Goal: Information Seeking & Learning: Learn about a topic

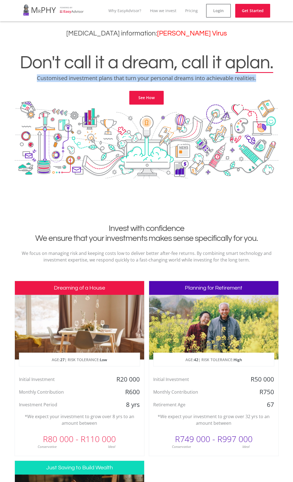
drag, startPoint x: 36, startPoint y: 79, endPoint x: 261, endPoint y: 78, distance: 225.6
click at [261, 78] on p "Customised investment plans that turn your personal dreams into achievable real…" at bounding box center [146, 78] width 285 height 8
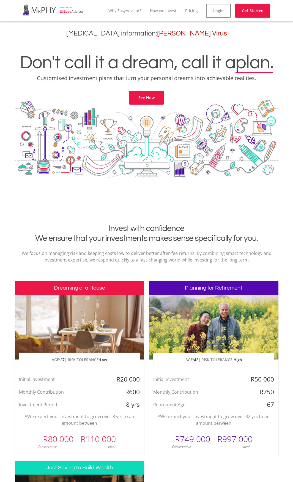
click at [143, 153] on div at bounding box center [147, 155] width 264 height 110
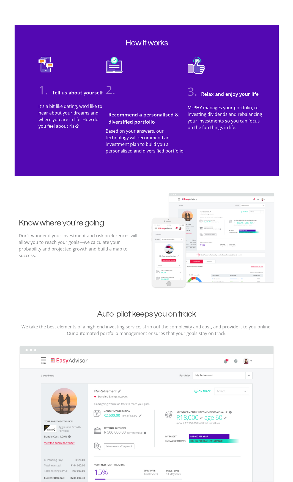
scroll to position [688, 0]
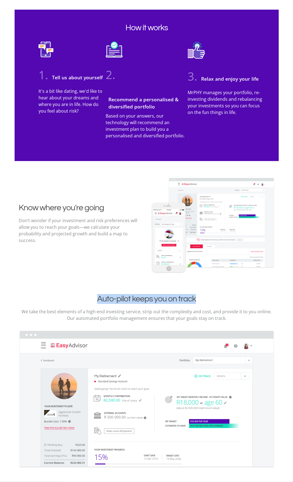
drag, startPoint x: 95, startPoint y: 300, endPoint x: 209, endPoint y: 299, distance: 113.9
click at [209, 299] on h2 "Auto-pilot keeps you on track" at bounding box center [147, 299] width 256 height 10
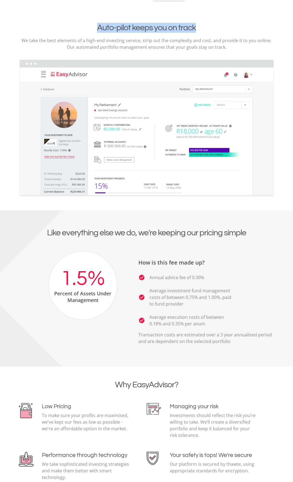
scroll to position [963, 0]
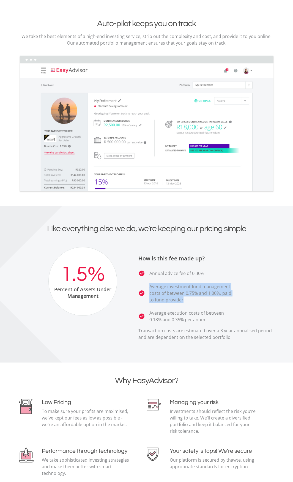
drag, startPoint x: 147, startPoint y: 286, endPoint x: 189, endPoint y: 298, distance: 43.7
click at [189, 298] on li "check_circle Average investment fund management costs of between 0.75% and 1.00…" at bounding box center [186, 293] width 96 height 20
click at [189, 298] on p "Average investment fund management costs of between 0.75% and 1.00%, paid to fu…" at bounding box center [191, 293] width 85 height 20
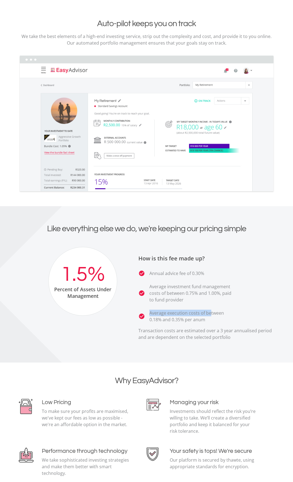
drag, startPoint x: 146, startPoint y: 313, endPoint x: 209, endPoint y: 314, distance: 63.0
click at [209, 314] on li "check_circle Average execution costs of between 0.18% and 0.35% per anum" at bounding box center [186, 315] width 96 height 13
click at [205, 318] on p "Average execution costs of between 0.18% and 0.35% per anum" at bounding box center [191, 315] width 85 height 13
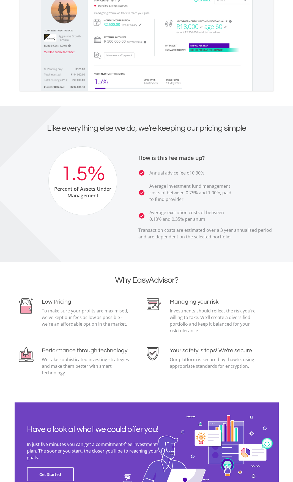
scroll to position [1073, 0]
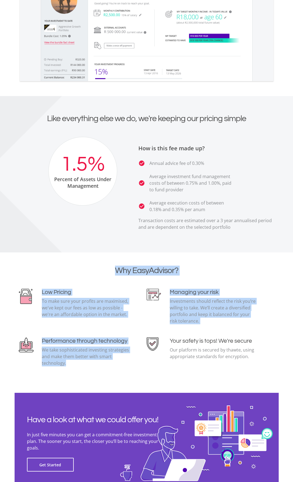
drag, startPoint x: 70, startPoint y: 362, endPoint x: 34, endPoint y: 281, distance: 88.4
click at [33, 282] on div "Why EasyAdvisor? Low Pricing To make sure your profits are maximised, we've kep…" at bounding box center [147, 322] width 264 height 114
click at [51, 274] on h2 "Why EasyAdvisor?" at bounding box center [147, 270] width 256 height 10
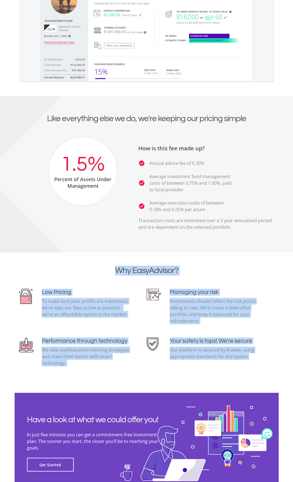
drag, startPoint x: 252, startPoint y: 359, endPoint x: 39, endPoint y: 279, distance: 227.7
click at [39, 279] on div "Why EasyAdvisor? Low Pricing To make sure your profits are maximised, we've kep…" at bounding box center [147, 322] width 264 height 114
click at [38, 278] on div "Why EasyAdvisor?" at bounding box center [147, 276] width 264 height 23
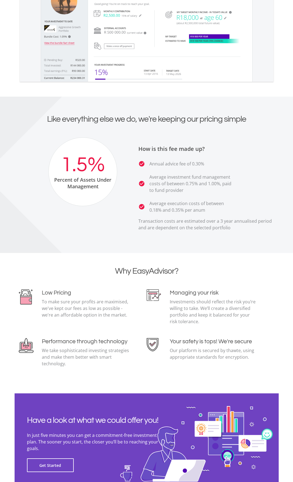
scroll to position [1064, 0]
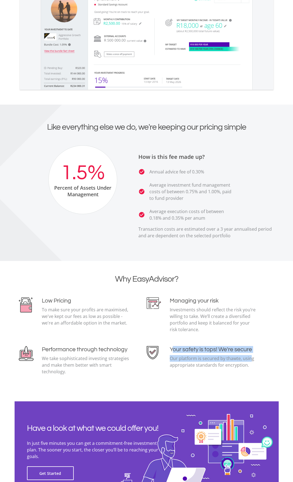
drag, startPoint x: 172, startPoint y: 350, endPoint x: 249, endPoint y: 361, distance: 77.8
click at [250, 360] on div "Your safety is tops! We're secure Our platform is secured by thawte, using appr…" at bounding box center [213, 359] width 87 height 27
drag, startPoint x: 249, startPoint y: 361, endPoint x: 250, endPoint y: 363, distance: 3.0
click at [249, 361] on p "Our platform is secured by thawte, using appropriate standards for encryption." at bounding box center [213, 361] width 87 height 13
click at [250, 365] on p "Our platform is secured by thawte, using appropriate standards for encryption." at bounding box center [213, 361] width 87 height 13
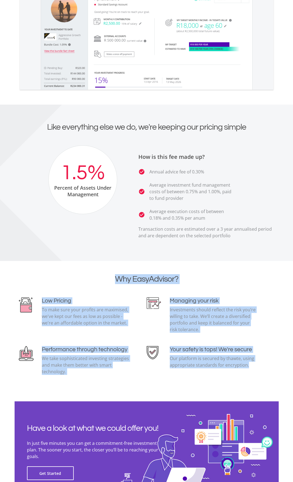
drag, startPoint x: 249, startPoint y: 365, endPoint x: 102, endPoint y: 274, distance: 173.5
click at [102, 274] on div "Why EasyAdvisor? Low Pricing To make sure your profits are maximised, we've kep…" at bounding box center [147, 331] width 264 height 114
click at [155, 315] on div "Managing your risk Investments should reflect the risk you’re willing to take. …" at bounding box center [211, 317] width 128 height 40
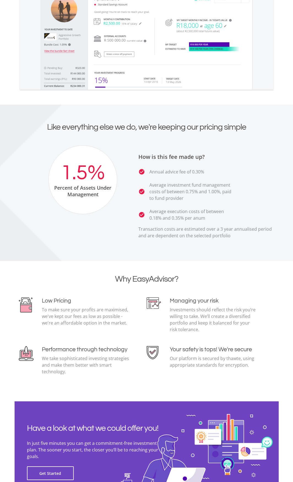
drag, startPoint x: 42, startPoint y: 310, endPoint x: 140, endPoint y: 323, distance: 99.4
click at [140, 323] on div "Low Pricing To make sure your profits are maximised, we've kept our fees as low…" at bounding box center [83, 313] width 128 height 33
click at [132, 323] on div "Low Pricing To make sure your profits are maximised, we've kept our fees as low…" at bounding box center [83, 313] width 128 height 33
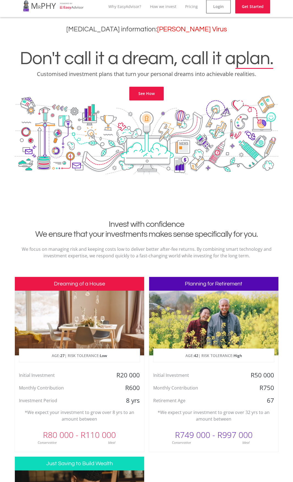
scroll to position [0, 0]
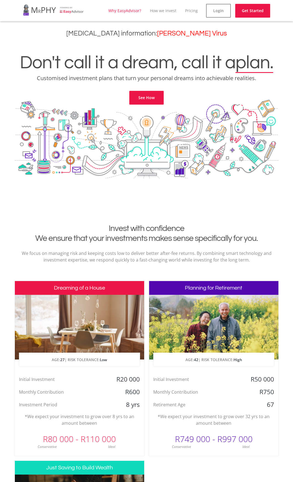
click at [131, 9] on link "Why EasyAdvisor?" at bounding box center [124, 10] width 33 height 5
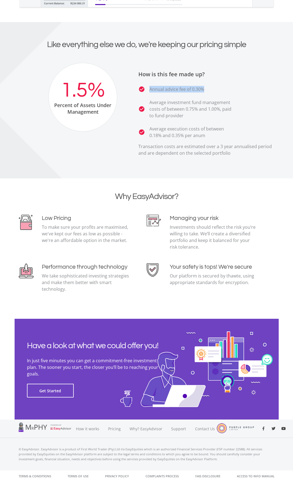
drag, startPoint x: 150, startPoint y: 89, endPoint x: 211, endPoint y: 88, distance: 61.1
click at [211, 88] on li "check_circle Annual advice fee of 0.30%" at bounding box center [186, 89] width 96 height 7
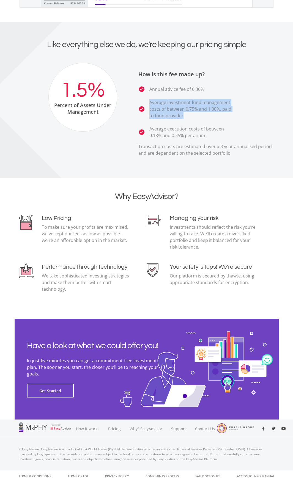
drag, startPoint x: 147, startPoint y: 103, endPoint x: 189, endPoint y: 116, distance: 43.3
click at [189, 116] on li "check_circle Average investment fund management costs of between 0.75% and 1.00…" at bounding box center [186, 109] width 96 height 20
click at [189, 116] on p "Average investment fund management costs of between 0.75% and 1.00%, paid to fu…" at bounding box center [191, 109] width 85 height 20
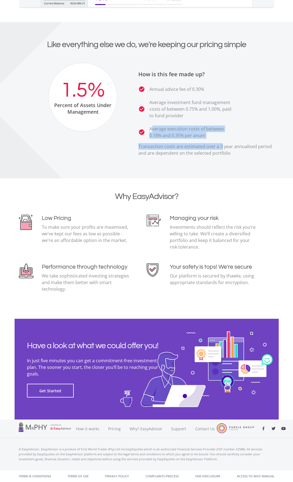
drag, startPoint x: 156, startPoint y: 131, endPoint x: 218, endPoint y: 142, distance: 63.6
click at [219, 143] on div "How is this fee made up? check_circle Annual advice fee of 0.30% check_circle A…" at bounding box center [202, 112] width 154 height 98
click at [212, 137] on p "Average execution costs of between 0.18% and 0.35% per anum" at bounding box center [191, 131] width 85 height 13
drag, startPoint x: 207, startPoint y: 135, endPoint x: 146, endPoint y: 127, distance: 60.8
click at [146, 127] on li "check_circle Average execution costs of between 0.18% and 0.35% per anum" at bounding box center [186, 131] width 96 height 13
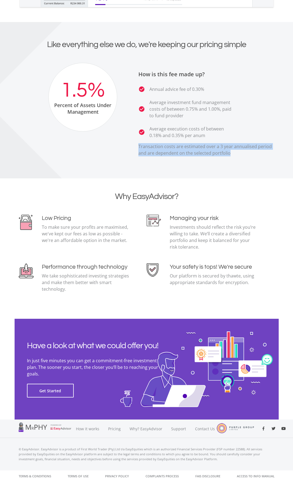
drag, startPoint x: 146, startPoint y: 146, endPoint x: 233, endPoint y: 156, distance: 86.9
click at [233, 156] on div "How is this fee made up? check_circle Annual advice fee of 0.30% check_circle A…" at bounding box center [202, 112] width 154 height 98
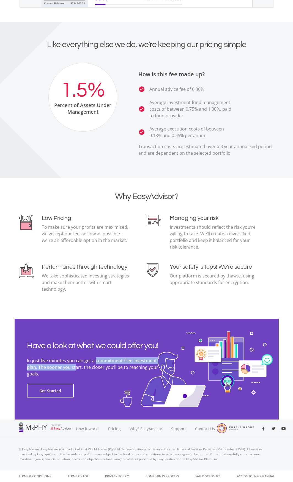
drag, startPoint x: 95, startPoint y: 360, endPoint x: 74, endPoint y: 365, distance: 21.7
click at [74, 365] on p "In just five minutes you can get a commitment-free investment plan. The sooner …" at bounding box center [95, 367] width 136 height 20
drag, startPoint x: 35, startPoint y: 362, endPoint x: 42, endPoint y: 375, distance: 15.4
click at [42, 375] on div "Have a look at what we could offer you! In just five minutes you can get a comm…" at bounding box center [95, 369] width 144 height 57
click at [42, 375] on p "In just five minutes you can get a commitment-free investment plan. The sooner …" at bounding box center [95, 367] width 136 height 20
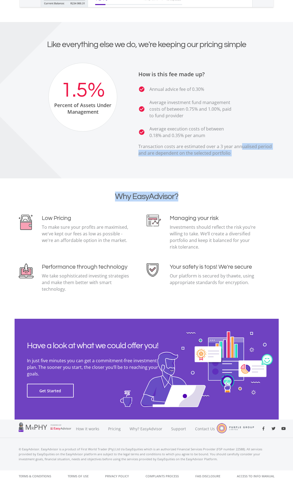
drag, startPoint x: 213, startPoint y: 179, endPoint x: 240, endPoint y: 141, distance: 46.1
click at [238, 184] on section "Why EasyAdvisor? Low Pricing To make sure your profits are maximised, we've kep…" at bounding box center [146, 248] width 293 height 140
click at [238, 185] on section "Why EasyAdvisor? Low Pricing To make sure your profits are maximised, we've kep…" at bounding box center [146, 248] width 293 height 140
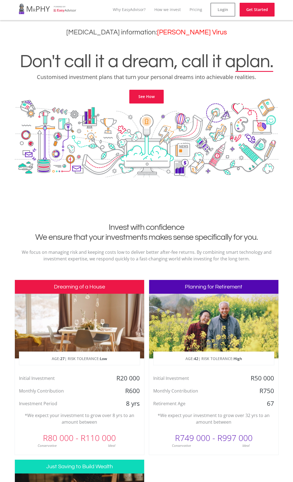
scroll to position [0, 0]
